Goal: Information Seeking & Learning: Learn about a topic

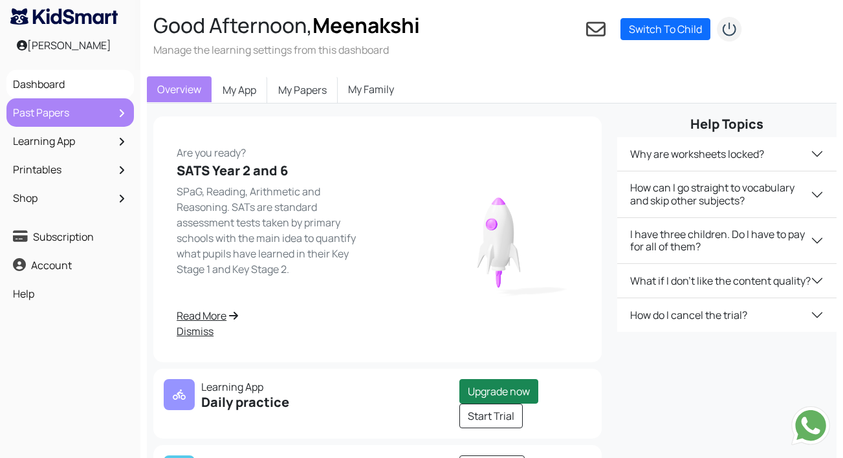
click at [60, 114] on link "Past Papers" at bounding box center [70, 113] width 121 height 22
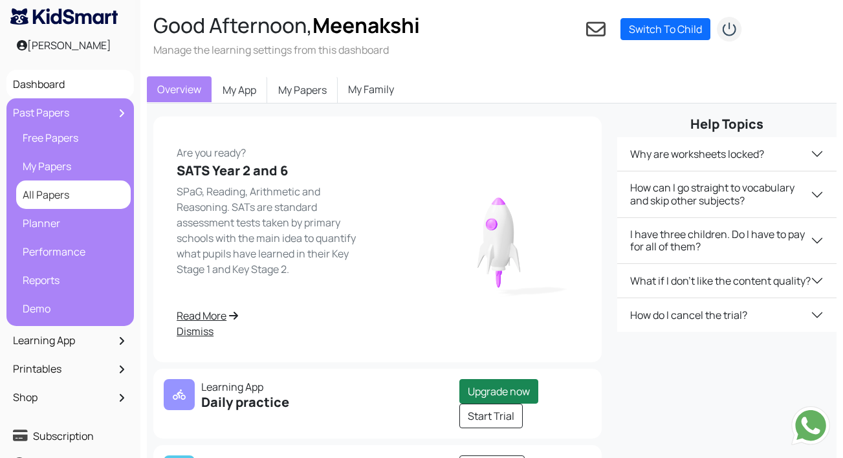
click at [59, 190] on link "All Papers" at bounding box center [73, 195] width 108 height 22
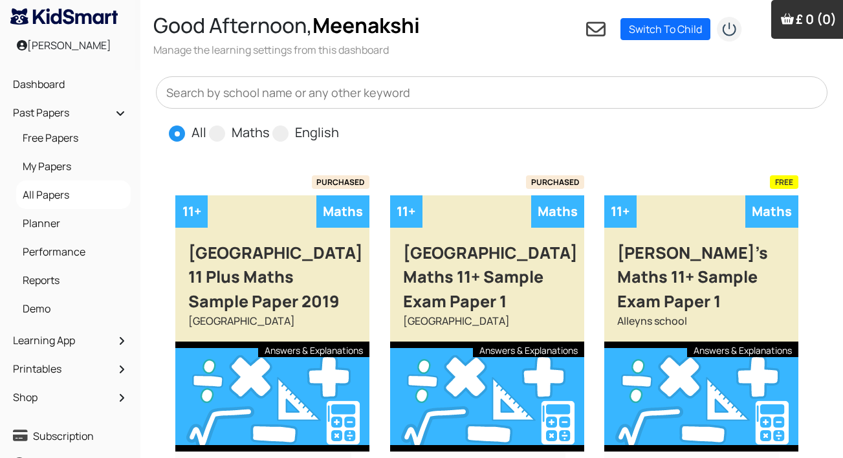
click at [289, 92] on input "text" at bounding box center [492, 92] width 672 height 32
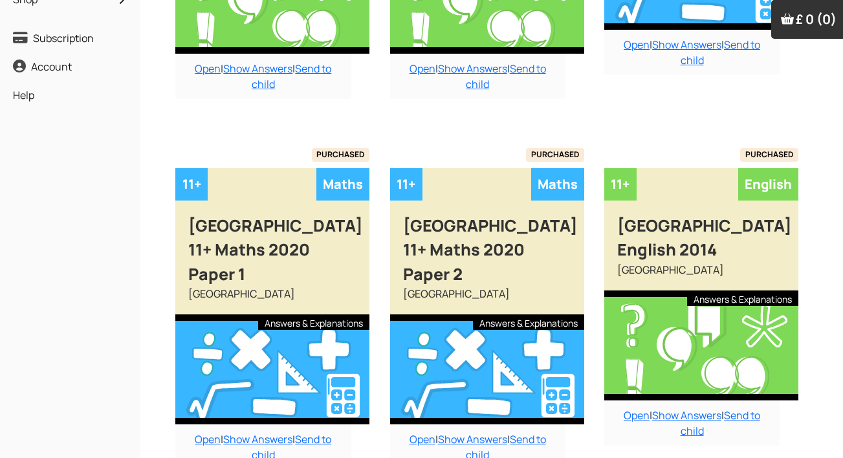
scroll to position [399, 0]
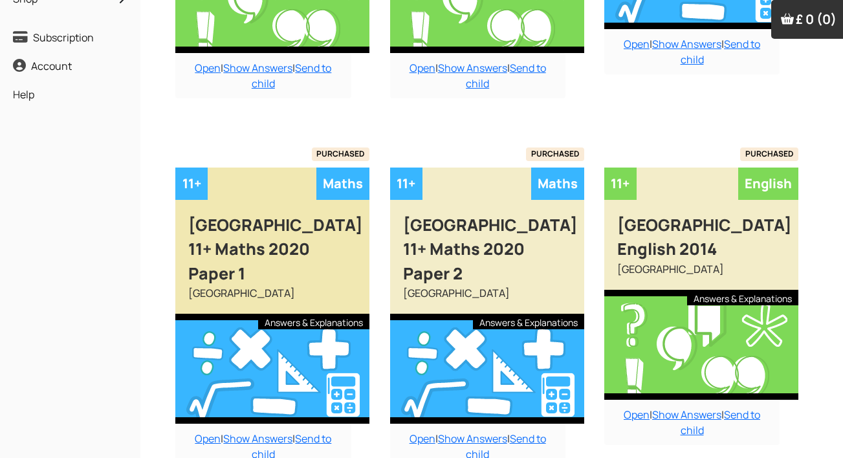
type input "latymer upper"
click at [271, 238] on div "Latymer Upper School 11+ Maths 2020 Paper 1" at bounding box center [272, 243] width 194 height 86
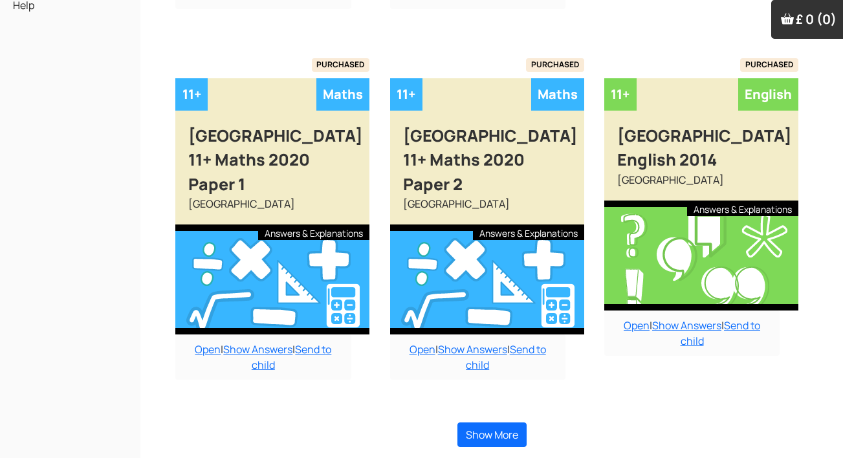
scroll to position [487, 0]
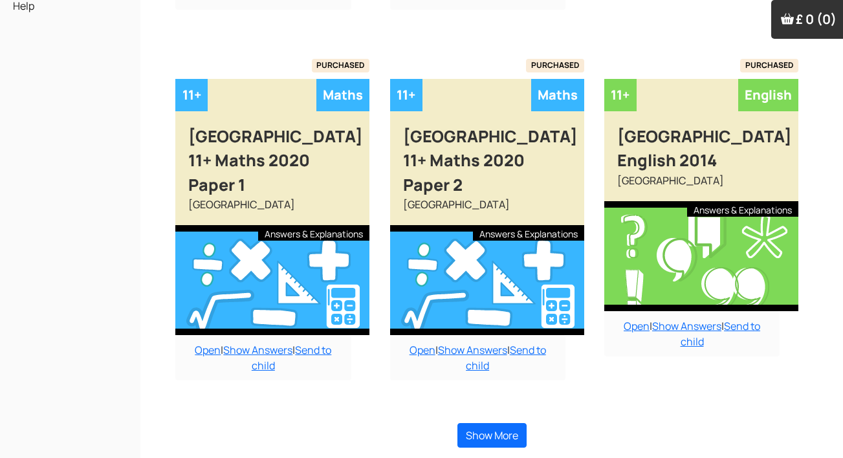
click at [491, 420] on div "Show More" at bounding box center [492, 435] width 672 height 50
click at [491, 432] on button "Show More" at bounding box center [492, 435] width 69 height 25
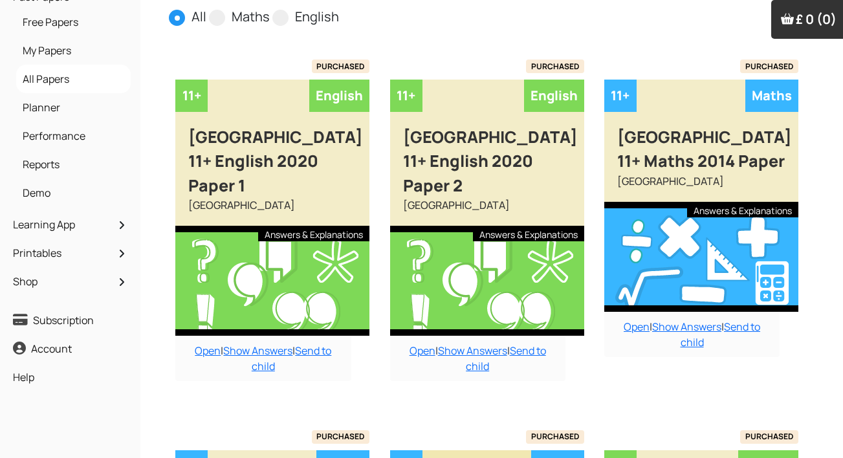
scroll to position [115, 0]
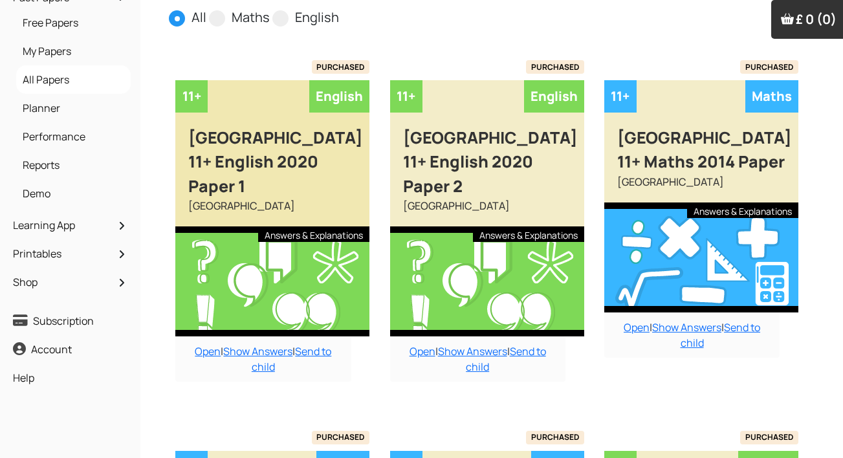
click at [291, 152] on div "Latymer Upper School 11+ English 2020 Paper 1" at bounding box center [272, 156] width 194 height 86
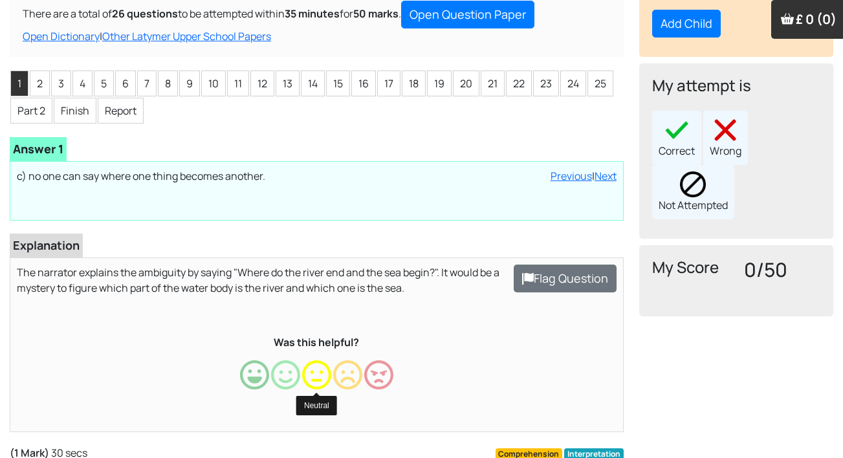
scroll to position [177, 0]
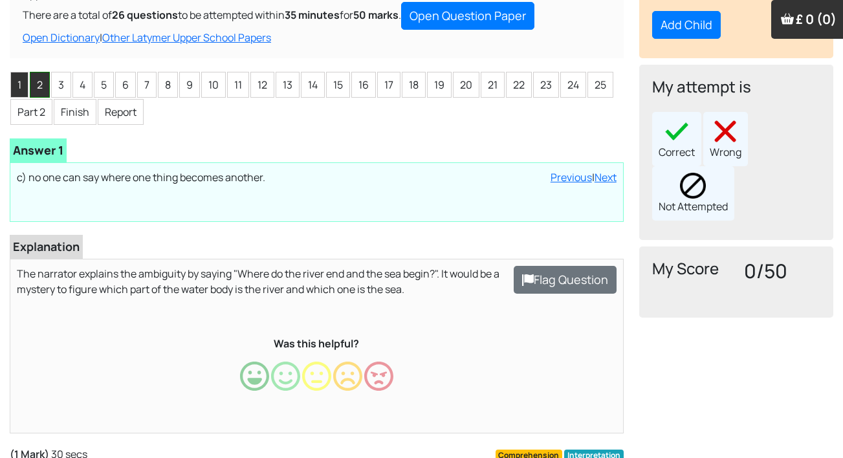
click at [44, 88] on li "2" at bounding box center [40, 85] width 20 height 26
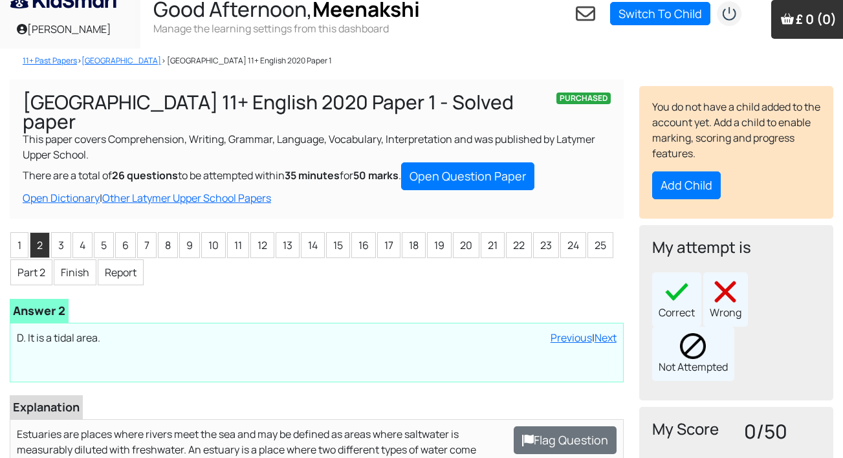
scroll to position [16, 0]
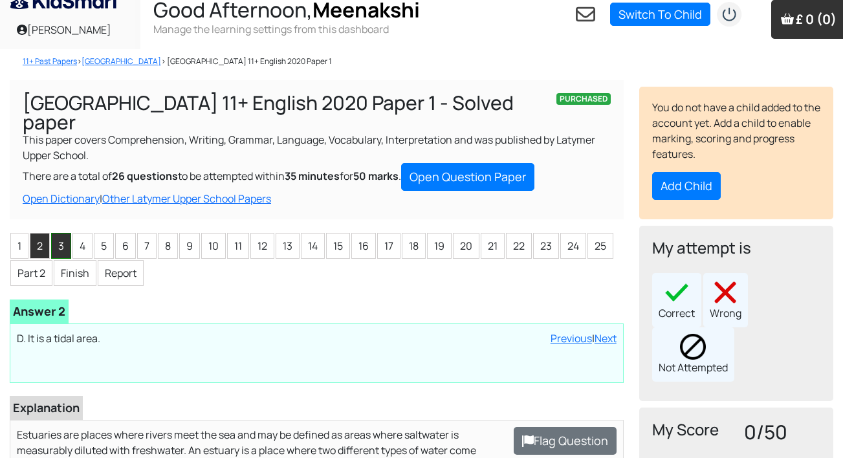
click at [69, 250] on li "3" at bounding box center [61, 246] width 20 height 26
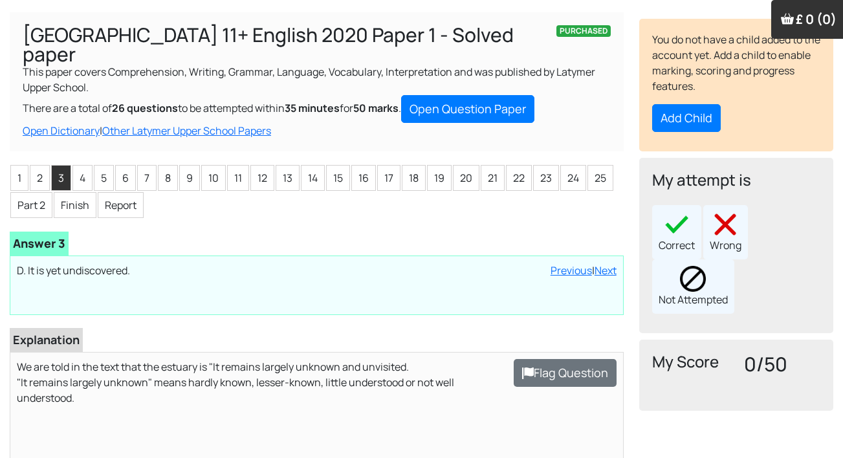
scroll to position [85, 0]
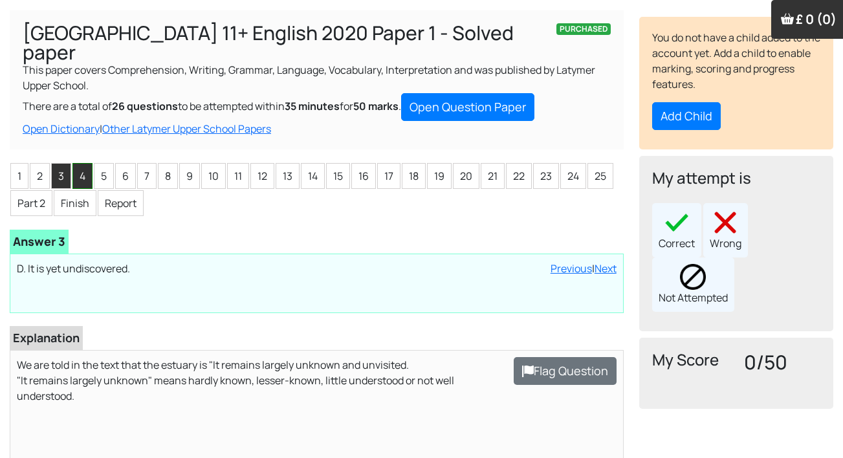
click at [85, 179] on li "4" at bounding box center [82, 176] width 20 height 26
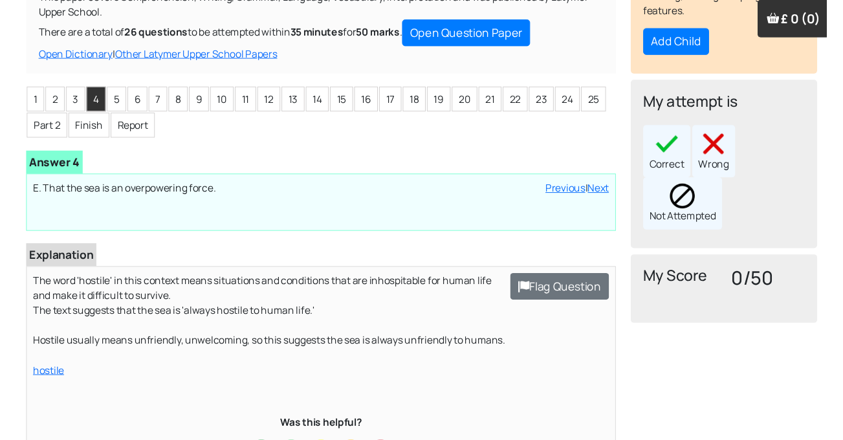
scroll to position [164, 0]
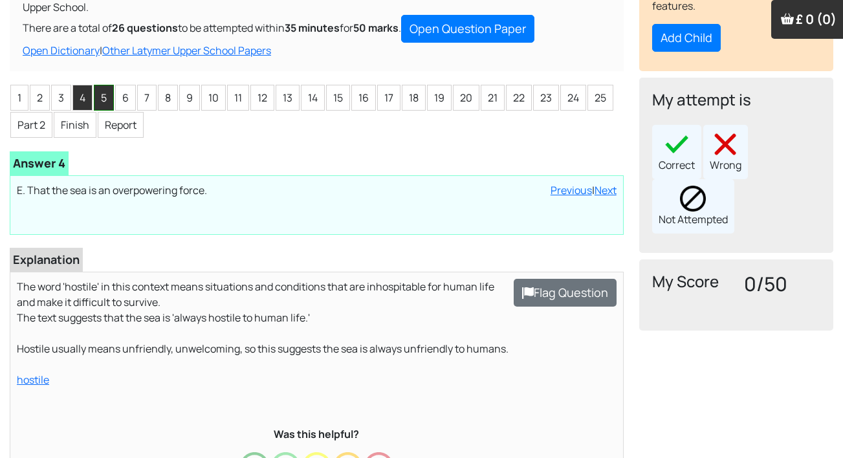
click at [109, 96] on li "5" at bounding box center [104, 98] width 20 height 26
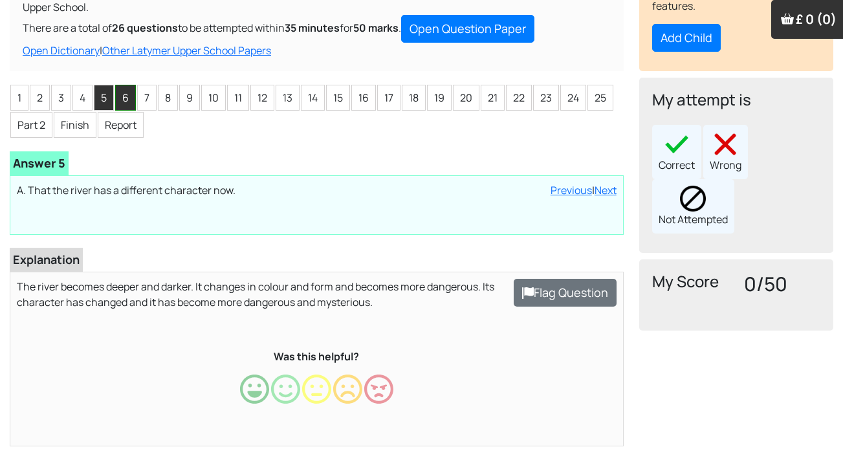
click at [129, 104] on li "6" at bounding box center [125, 98] width 21 height 26
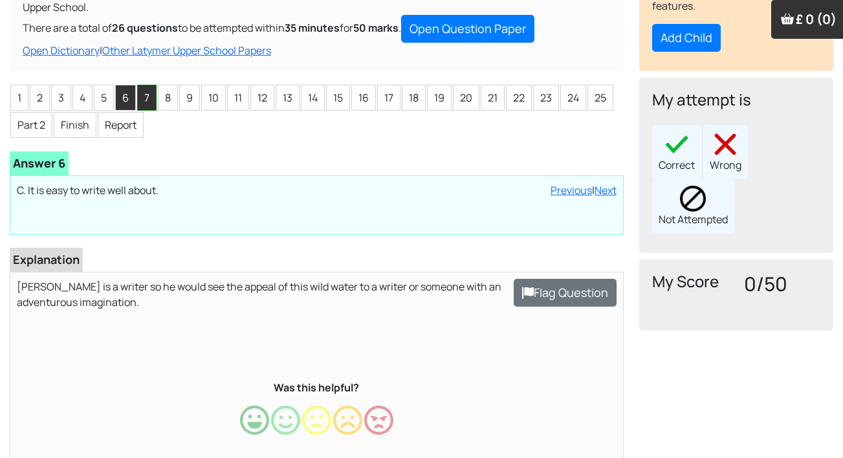
click at [150, 100] on li "7" at bounding box center [146, 98] width 19 height 26
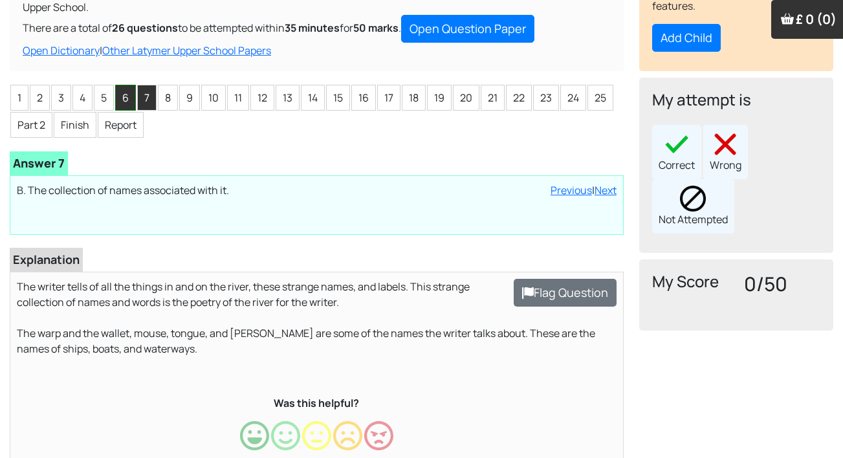
click at [122, 97] on li "6" at bounding box center [125, 98] width 21 height 26
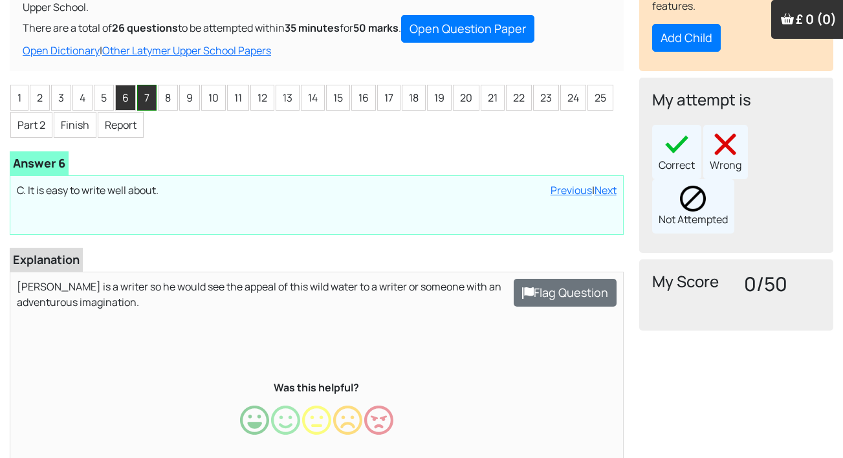
click at [143, 93] on li "7" at bounding box center [146, 98] width 19 height 26
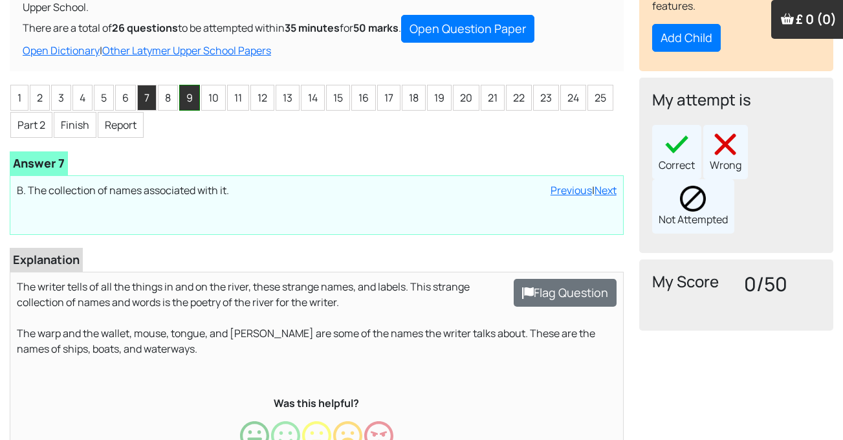
click at [194, 106] on li "9" at bounding box center [189, 98] width 21 height 26
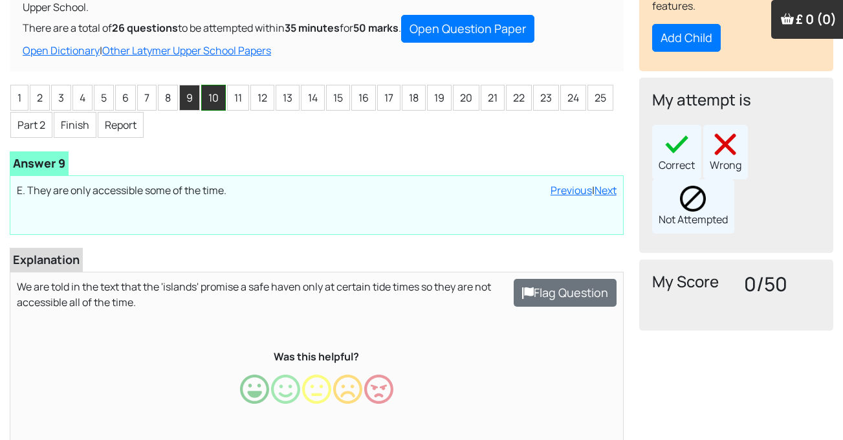
click at [207, 98] on li "10" at bounding box center [213, 98] width 25 height 26
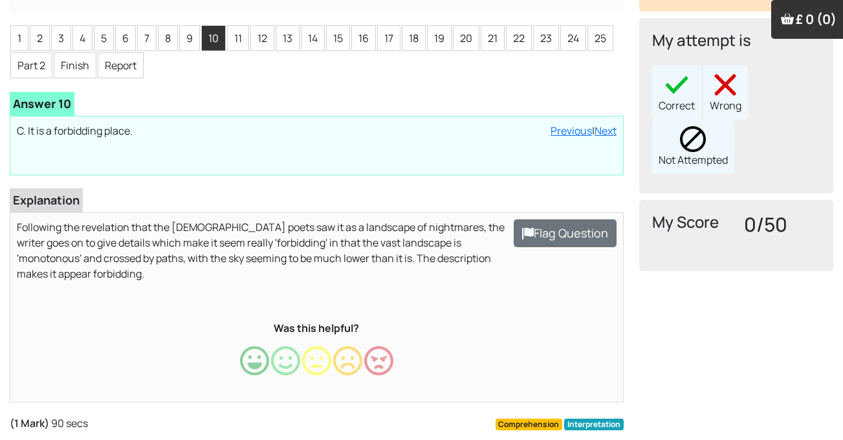
scroll to position [217, 0]
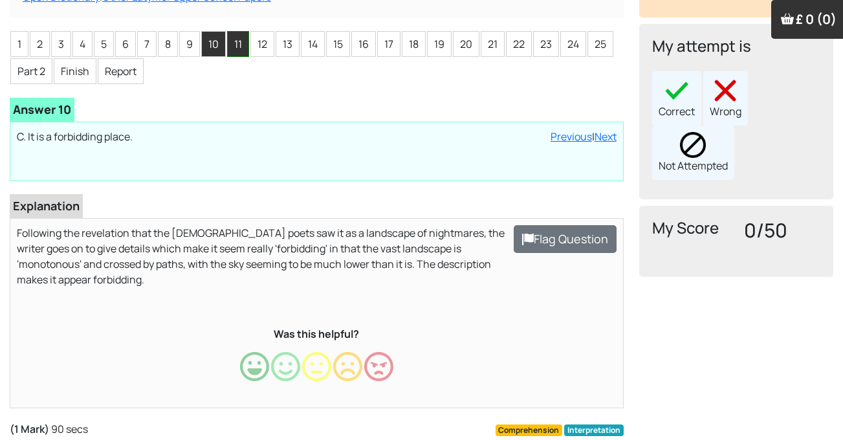
click at [239, 52] on li "11" at bounding box center [238, 44] width 22 height 26
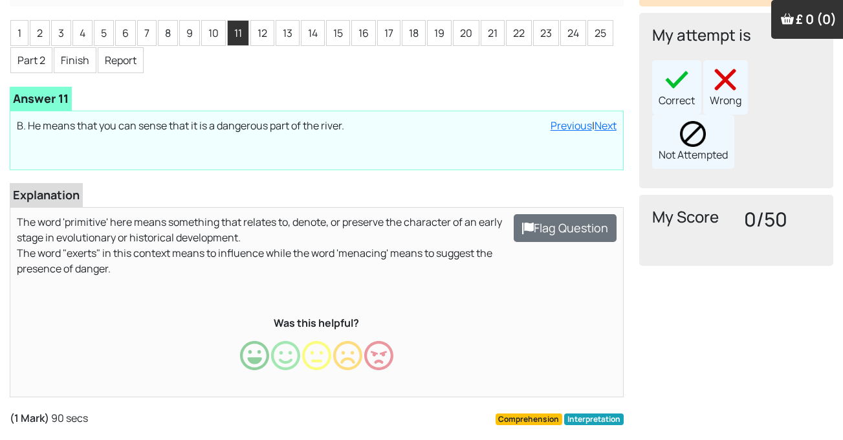
scroll to position [225, 0]
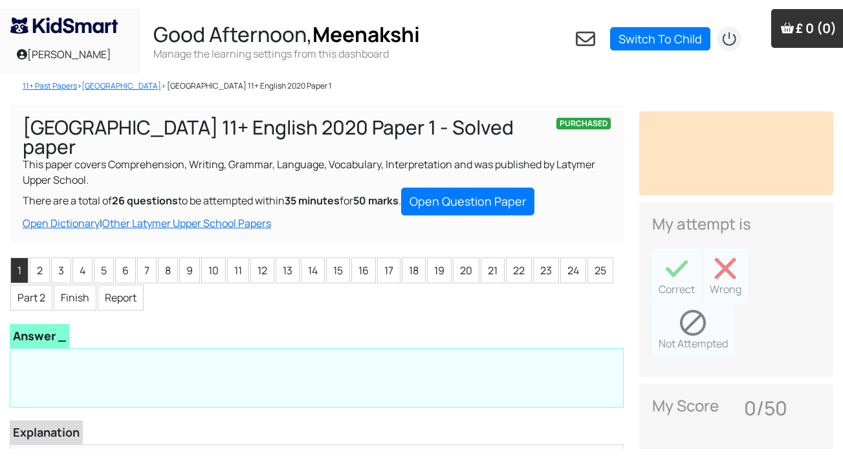
scroll to position [177, 0]
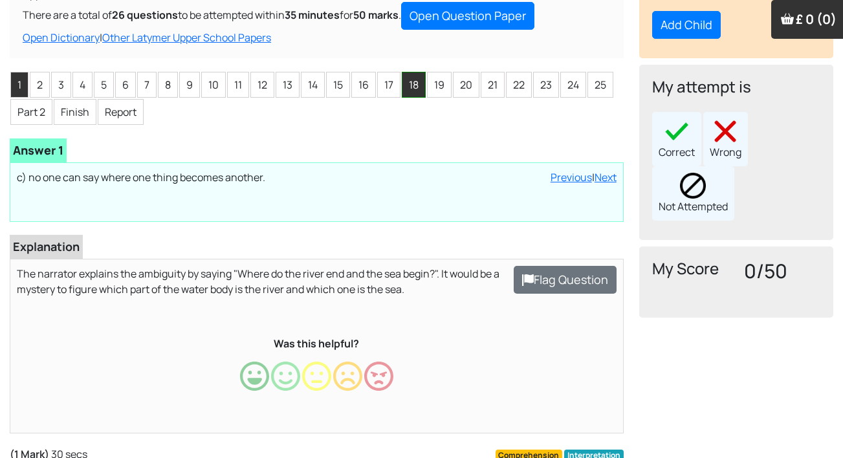
click at [415, 85] on li "18" at bounding box center [414, 85] width 24 height 26
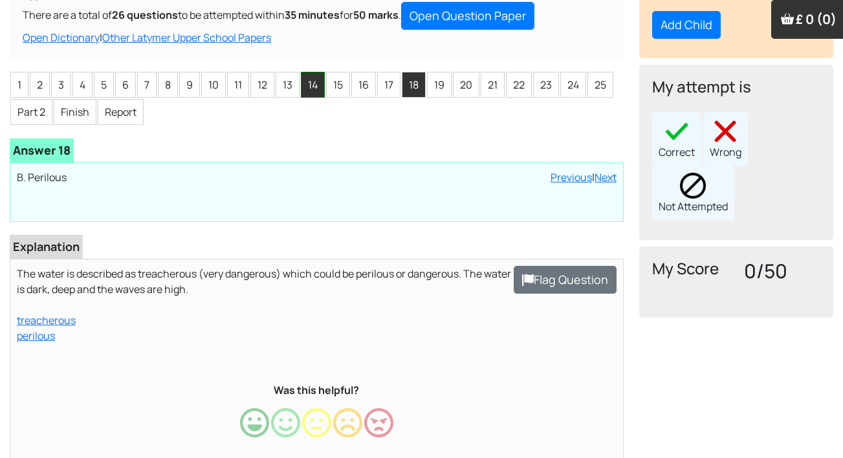
click at [312, 89] on li "14" at bounding box center [313, 85] width 24 height 26
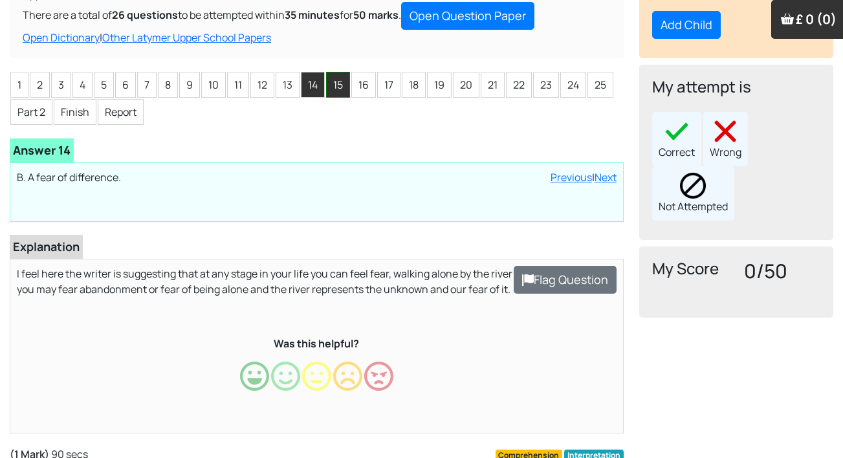
click at [334, 82] on li "15" at bounding box center [338, 85] width 24 height 26
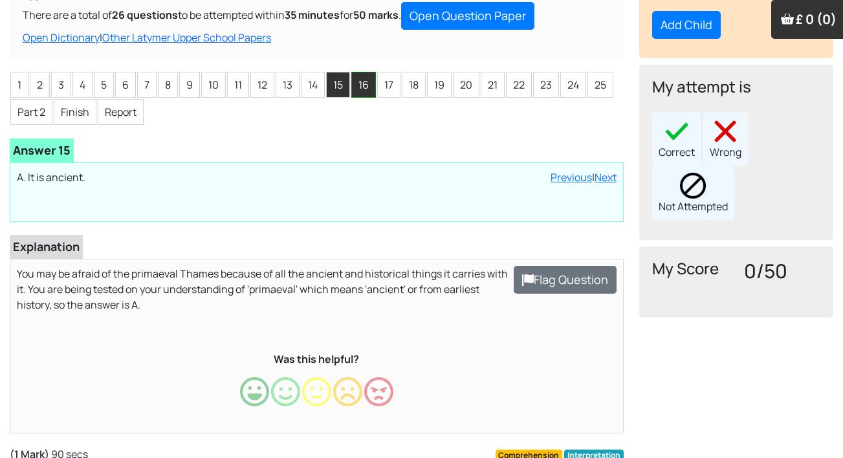
click at [369, 82] on li "16" at bounding box center [363, 85] width 25 height 26
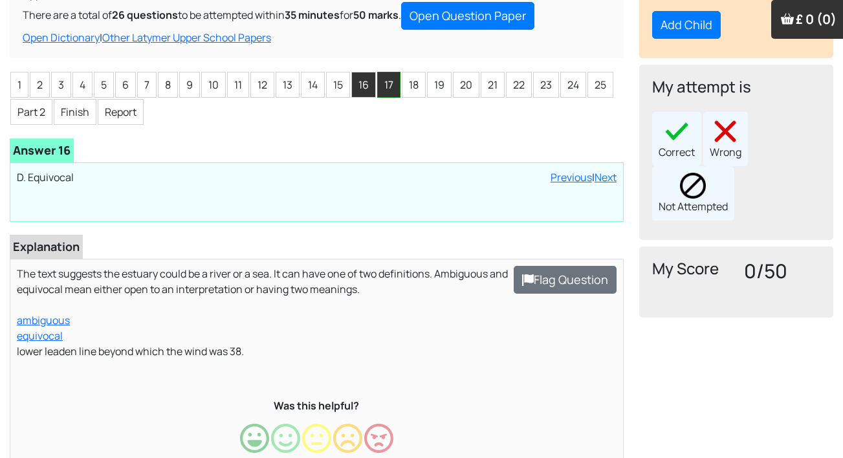
click at [386, 83] on li "17" at bounding box center [388, 85] width 23 height 26
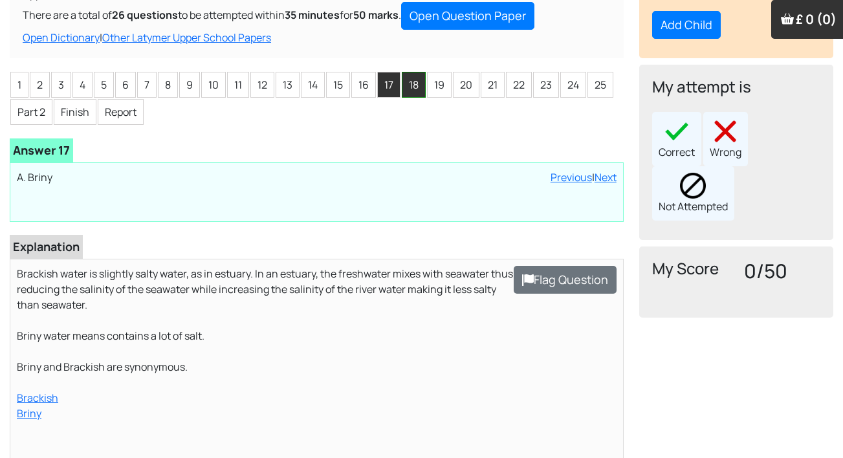
click at [406, 93] on li "18" at bounding box center [414, 85] width 24 height 26
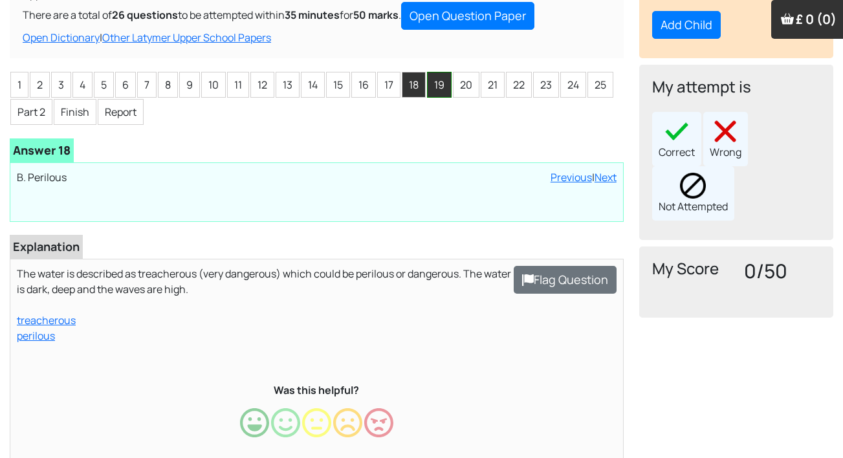
click at [445, 89] on li "19" at bounding box center [439, 85] width 25 height 26
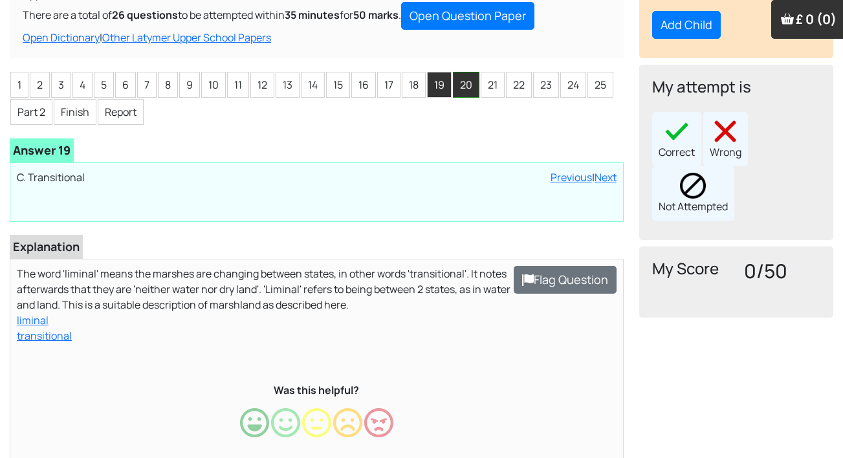
click at [459, 79] on li "20" at bounding box center [466, 85] width 27 height 26
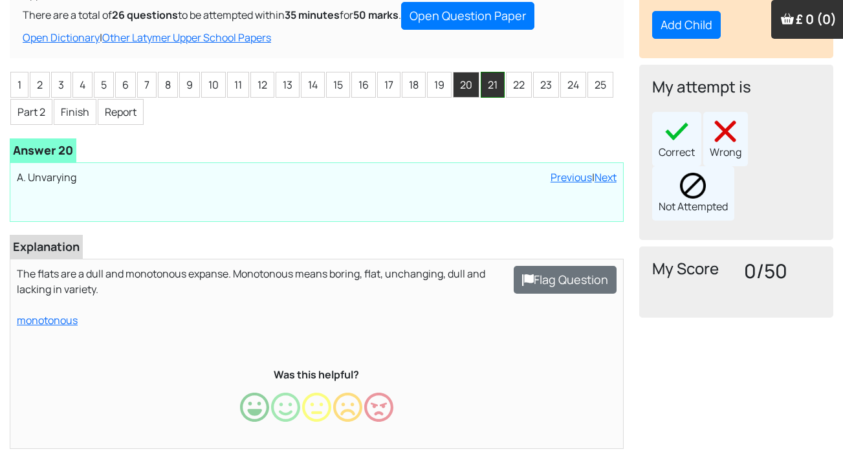
click at [491, 87] on li "21" at bounding box center [493, 85] width 24 height 26
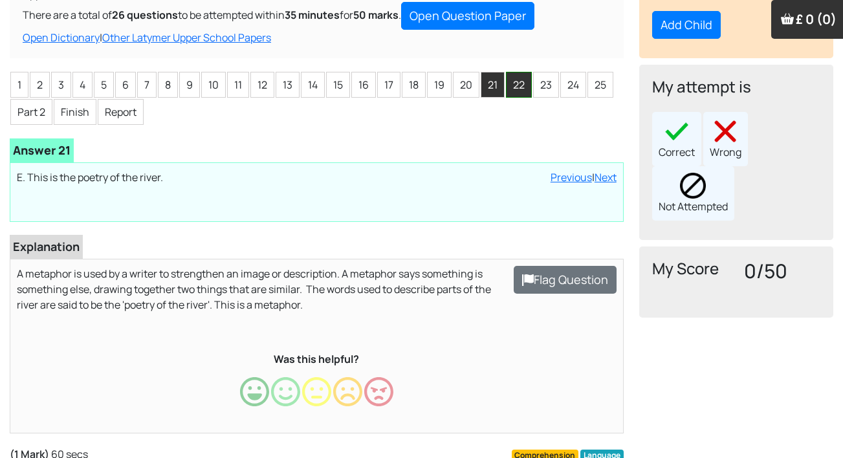
click at [520, 88] on li "22" at bounding box center [519, 85] width 26 height 26
